Goal: Information Seeking & Learning: Learn about a topic

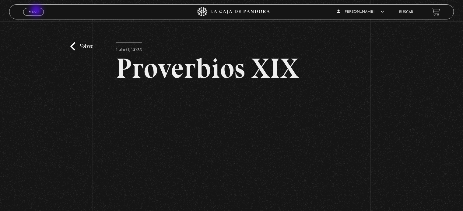
scroll to position [36, 0]
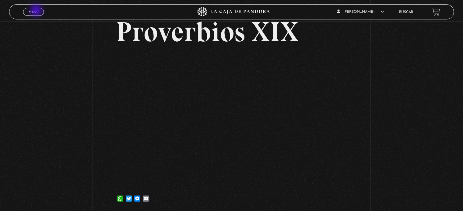
click at [37, 11] on span "Menu" at bounding box center [34, 12] width 10 height 4
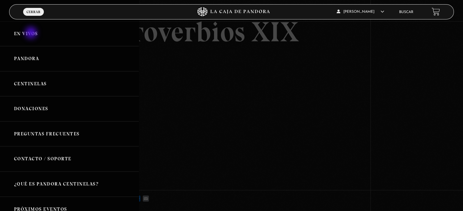
click at [32, 33] on link "En vivos" at bounding box center [69, 33] width 139 height 25
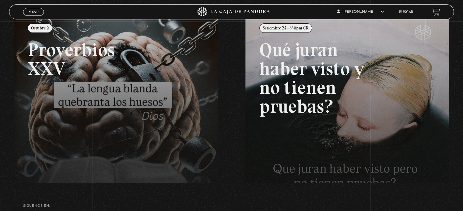
scroll to position [82, 0]
click at [100, 102] on link at bounding box center [245, 119] width 463 height 211
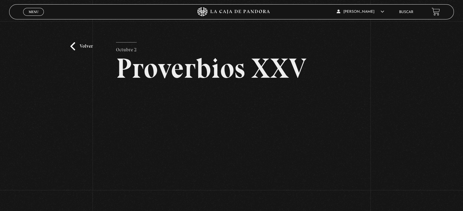
click at [78, 47] on link "Volver" at bounding box center [81, 46] width 23 height 8
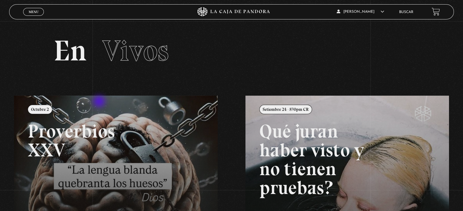
click at [100, 102] on link at bounding box center [245, 201] width 463 height 211
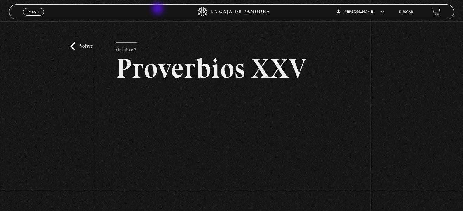
click at [407, 12] on link "Buscar" at bounding box center [406, 12] width 14 height 4
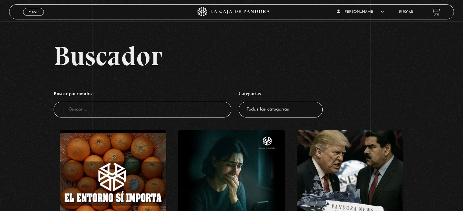
click at [124, 112] on input "Buscador" at bounding box center [143, 110] width 178 height 16
type input "mar"
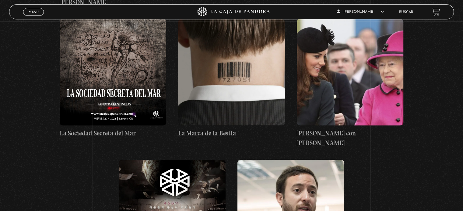
scroll to position [270, 0]
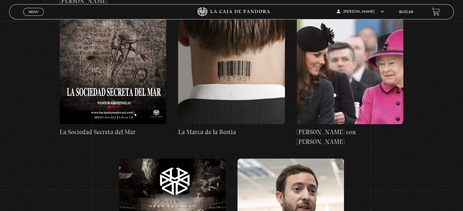
click at [109, 58] on figure at bounding box center [113, 71] width 106 height 107
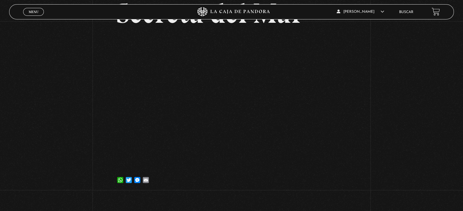
scroll to position [84, 0]
drag, startPoint x: 34, startPoint y: 7, endPoint x: 34, endPoint y: 13, distance: 6.1
click at [34, 13] on div "Menu Cerrar" at bounding box center [92, 12] width 139 height 15
click at [34, 13] on span "Menu" at bounding box center [34, 12] width 10 height 4
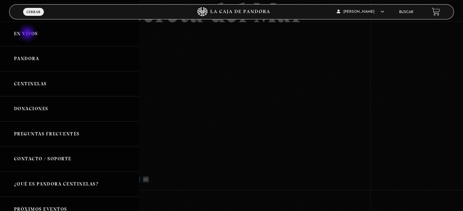
click at [28, 34] on link "En vivos" at bounding box center [69, 33] width 139 height 25
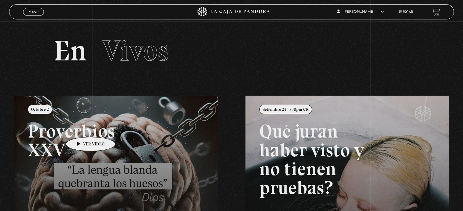
click at [81, 128] on link at bounding box center [245, 201] width 463 height 211
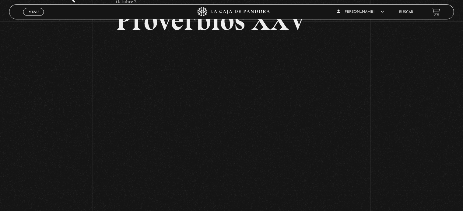
scroll to position [48, 0]
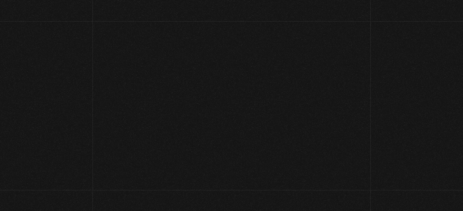
scroll to position [86, 0]
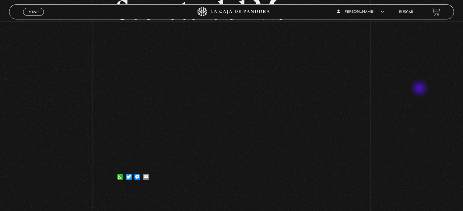
click at [420, 89] on div "Volver [DATE] La Sociedad Secreta del Mar WhatsApp Twitter Messenger Email" at bounding box center [231, 63] width 463 height 256
click at [395, 140] on div "Volver [DATE] La Sociedad Secreta del Mar WhatsApp Twitter Messenger Email" at bounding box center [231, 63] width 463 height 256
click at [41, 117] on div "Volver [DATE] La Sociedad Secreta del Mar WhatsApp Twitter Messenger Email" at bounding box center [231, 63] width 463 height 256
click at [400, 119] on div "Volver [DATE] La Sociedad Secreta del Mar WhatsApp Twitter Messenger Email" at bounding box center [231, 63] width 463 height 256
click at [376, 105] on div "Volver [DATE] La Sociedad Secreta del Mar WhatsApp Twitter Messenger Email" at bounding box center [231, 63] width 463 height 256
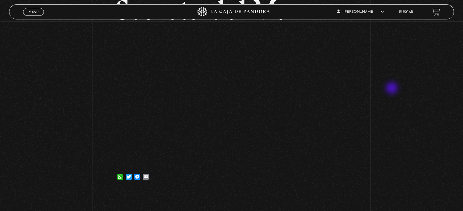
click at [392, 89] on div "Volver [DATE] La Sociedad Secreta del Mar WhatsApp Twitter Messenger Email" at bounding box center [231, 63] width 463 height 256
